Goal: Book appointment/travel/reservation

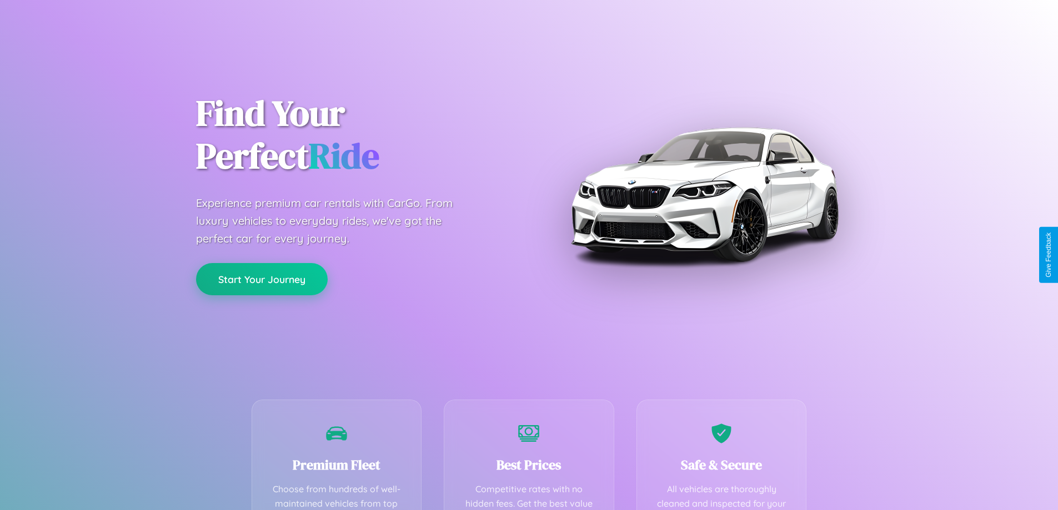
click at [262, 279] on button "Start Your Journey" at bounding box center [262, 279] width 132 height 32
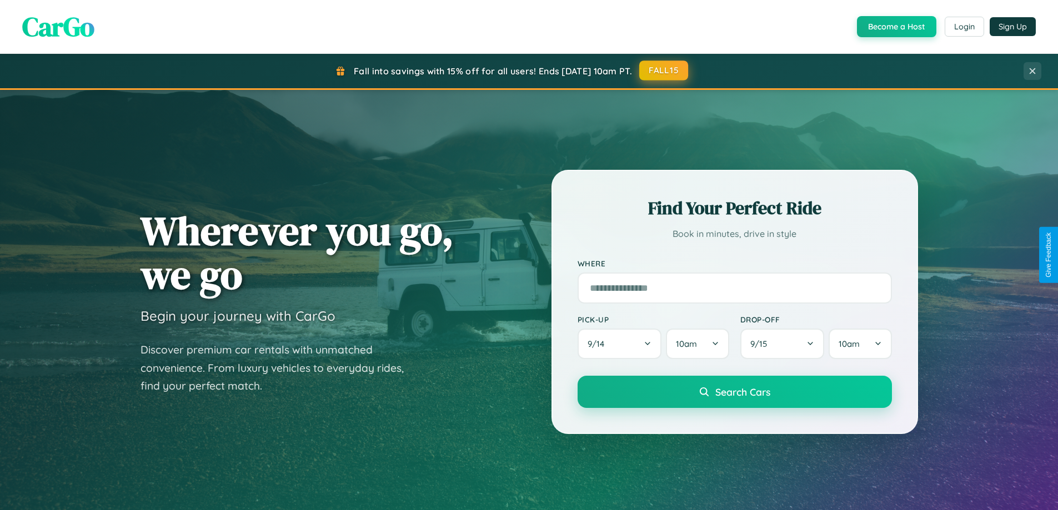
click at [664, 71] on button "FALL15" at bounding box center [663, 71] width 49 height 20
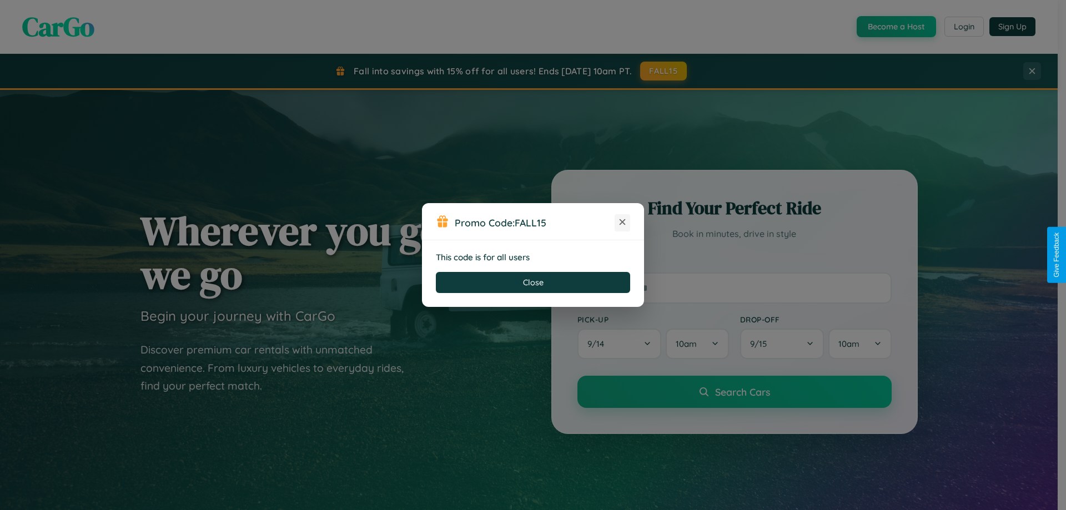
click at [623, 223] on icon at bounding box center [622, 222] width 11 height 11
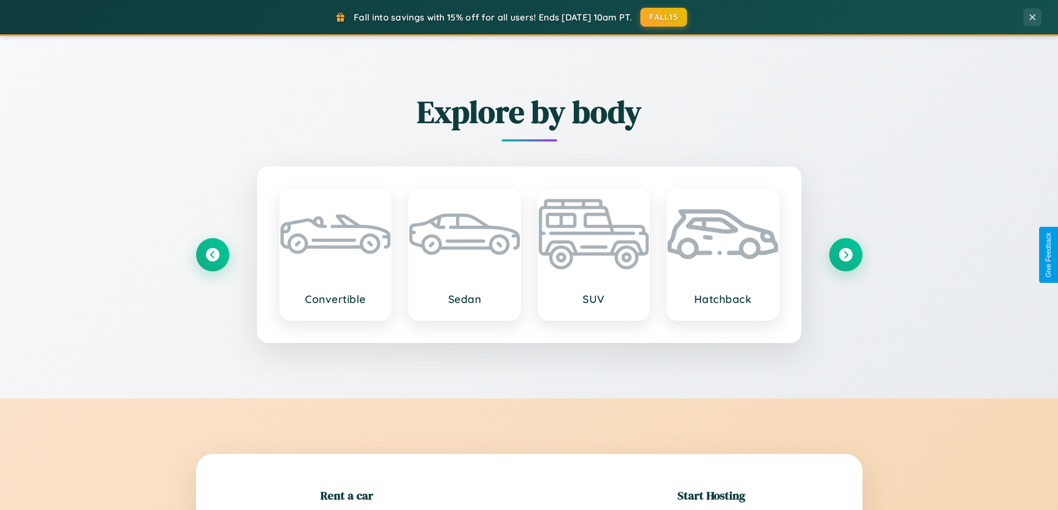
scroll to position [240, 0]
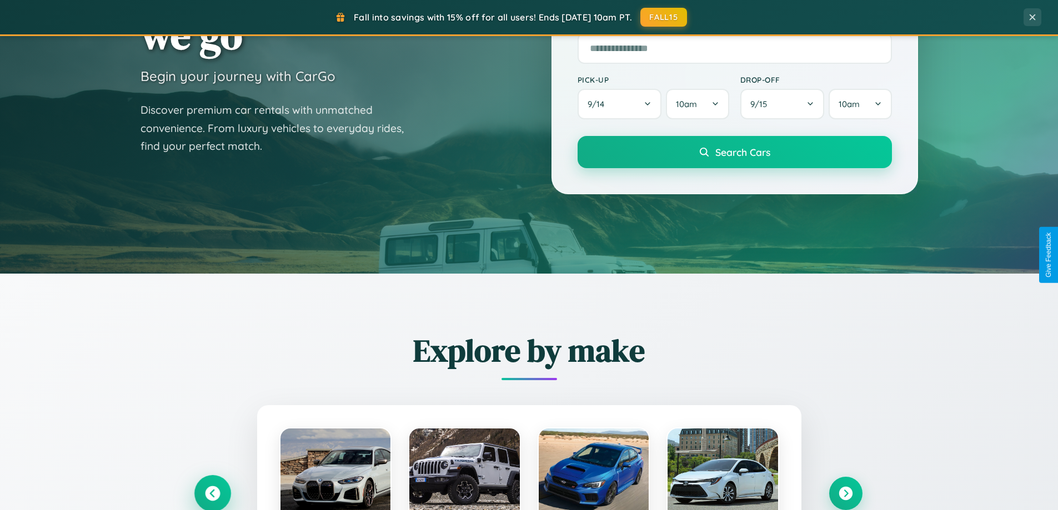
click at [212, 494] on icon at bounding box center [212, 494] width 15 height 15
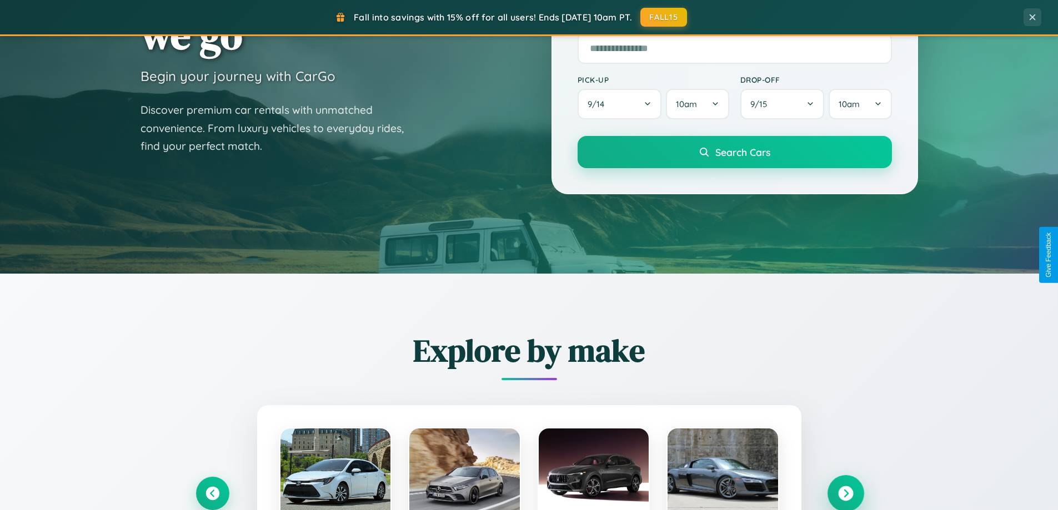
click at [845, 493] on icon at bounding box center [845, 494] width 15 height 15
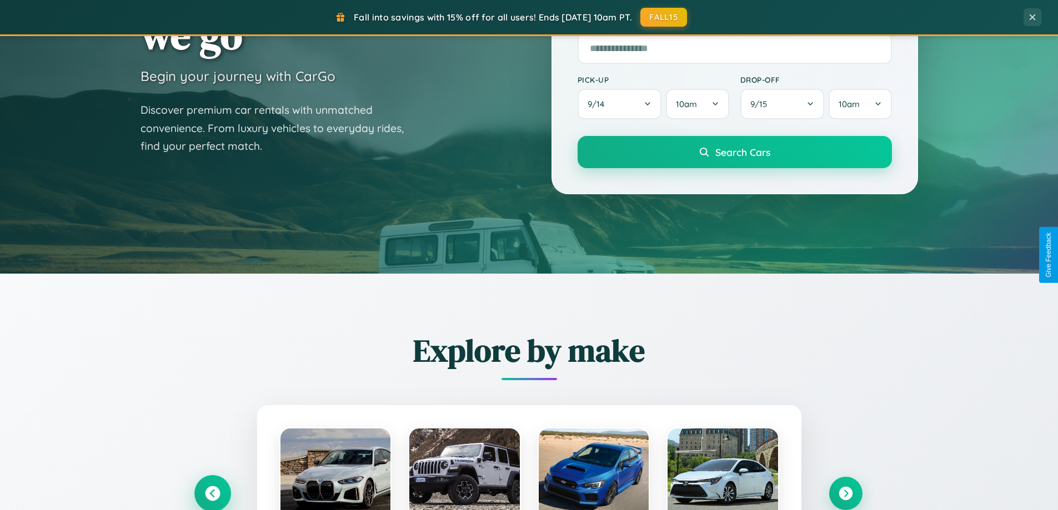
click at [212, 493] on icon at bounding box center [212, 494] width 15 height 15
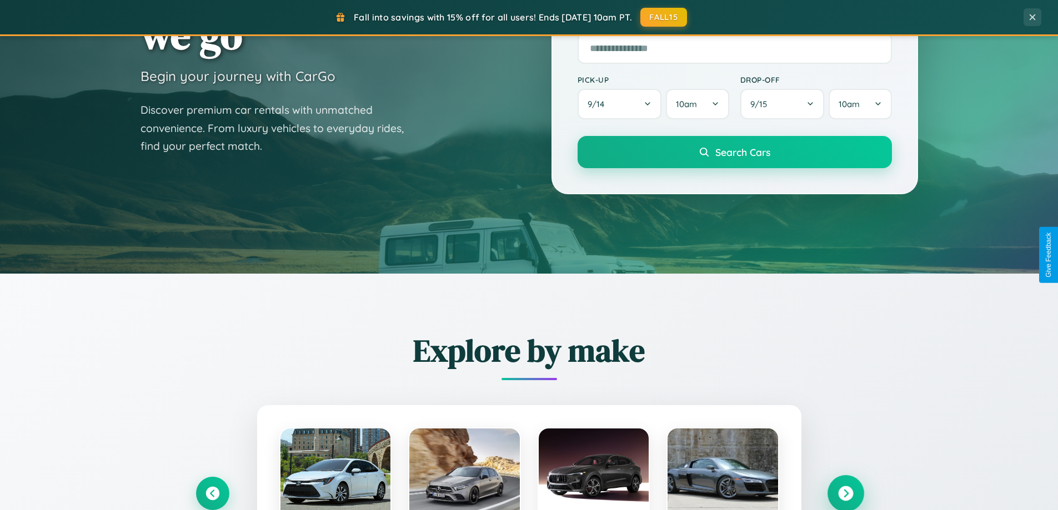
click at [845, 493] on icon at bounding box center [845, 494] width 15 height 15
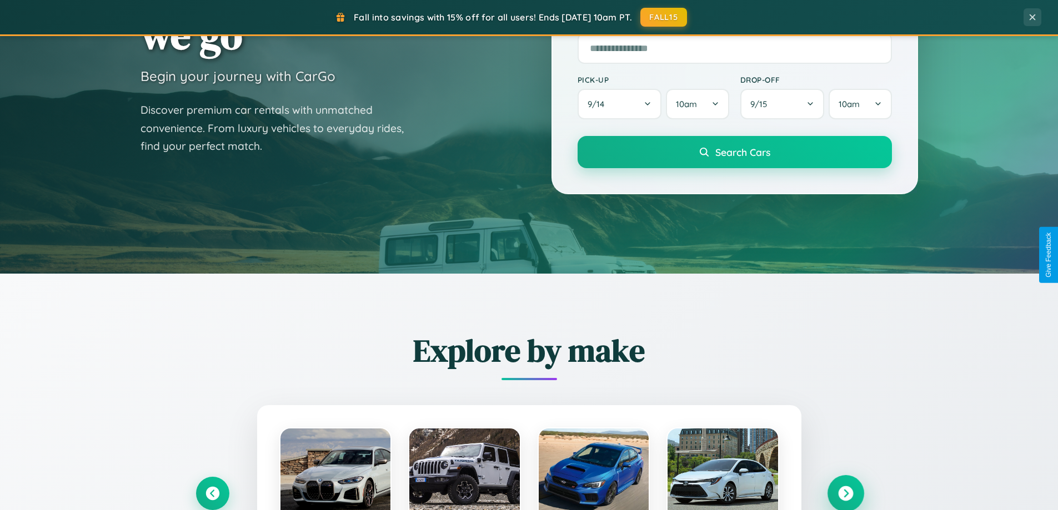
click at [845, 493] on icon at bounding box center [845, 494] width 15 height 15
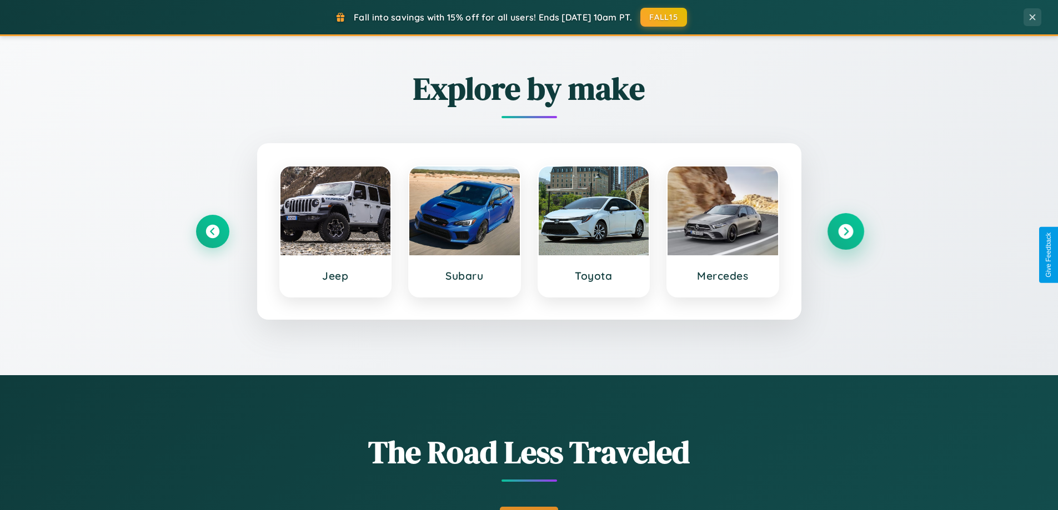
scroll to position [1784, 0]
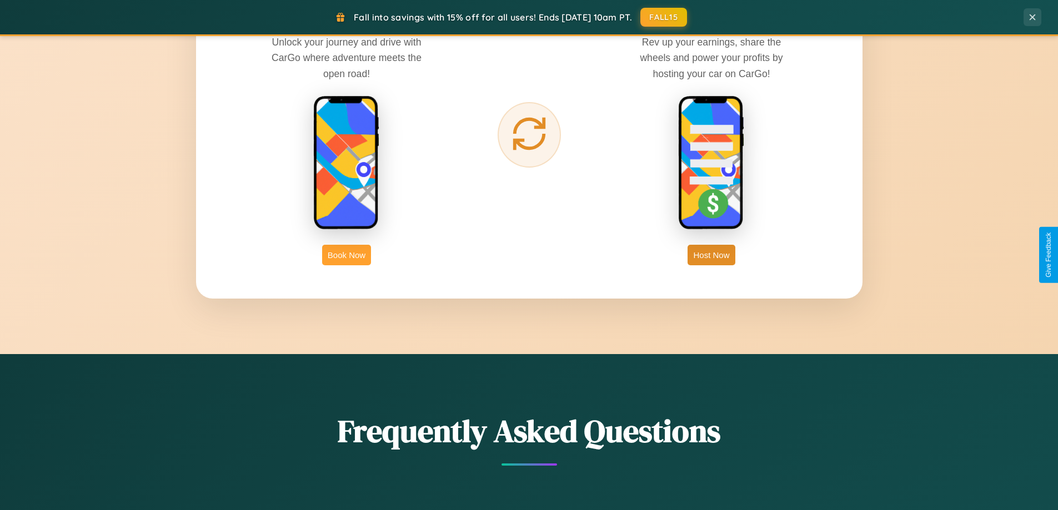
click at [347, 255] on button "Book Now" at bounding box center [346, 255] width 49 height 21
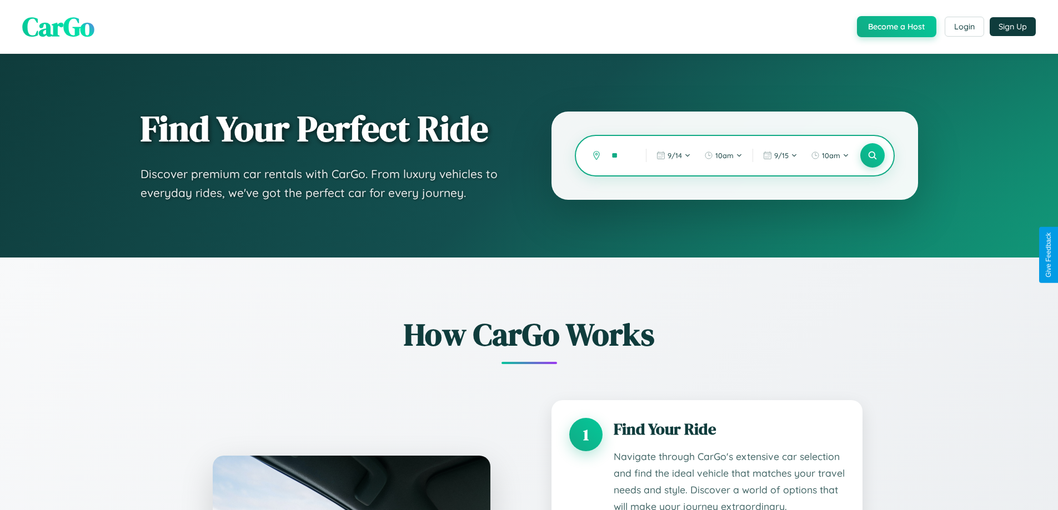
type input "***"
